Goal: Task Accomplishment & Management: Manage account settings

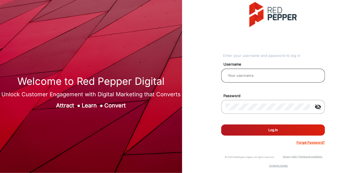
click at [242, 74] on input "email" at bounding box center [273, 75] width 95 height 7
paste input "[PERSON_NAME]"
type input "[PERSON_NAME]"
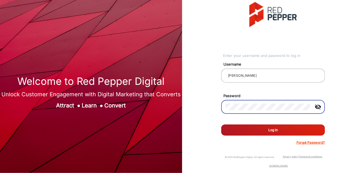
click at [243, 131] on button "Log In" at bounding box center [273, 129] width 104 height 11
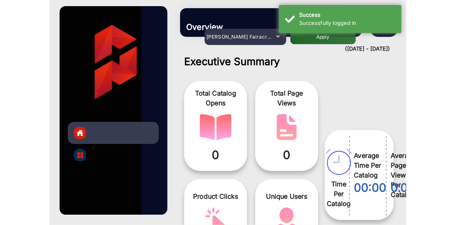
scroll to position [4, 0]
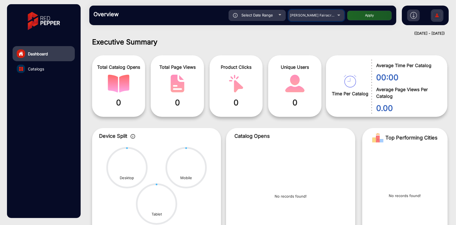
click at [333, 16] on div "[PERSON_NAME] Fairacre Farms" at bounding box center [312, 15] width 45 height 7
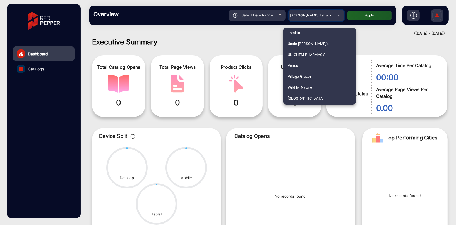
scroll to position [1733, 0]
